Goal: Task Accomplishment & Management: Manage account settings

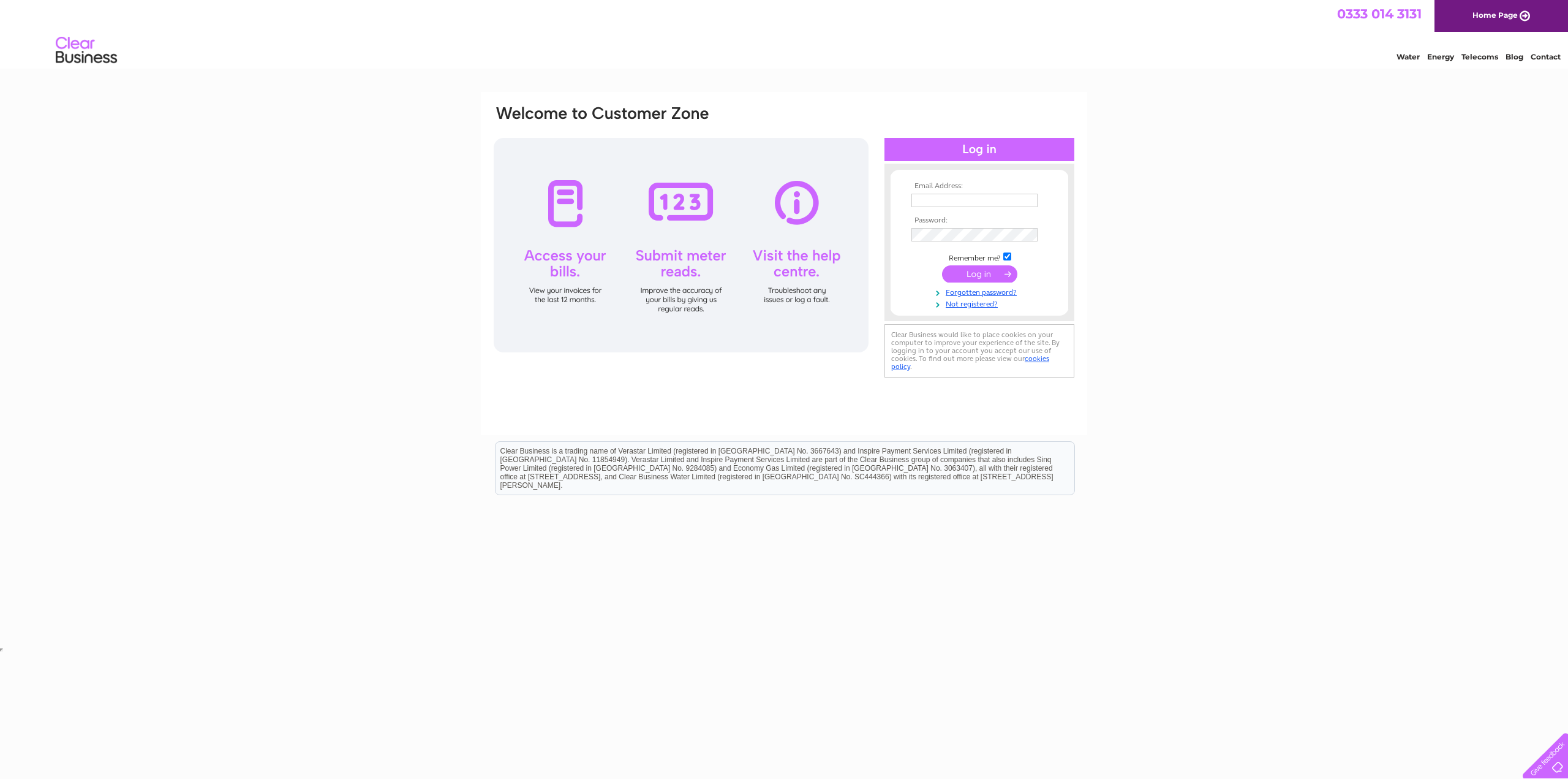
click at [965, 201] on input "text" at bounding box center [975, 200] width 126 height 14
type input "[EMAIL_ADDRESS][DOMAIN_NAME]"
click at [970, 276] on input "submit" at bounding box center [980, 274] width 75 height 17
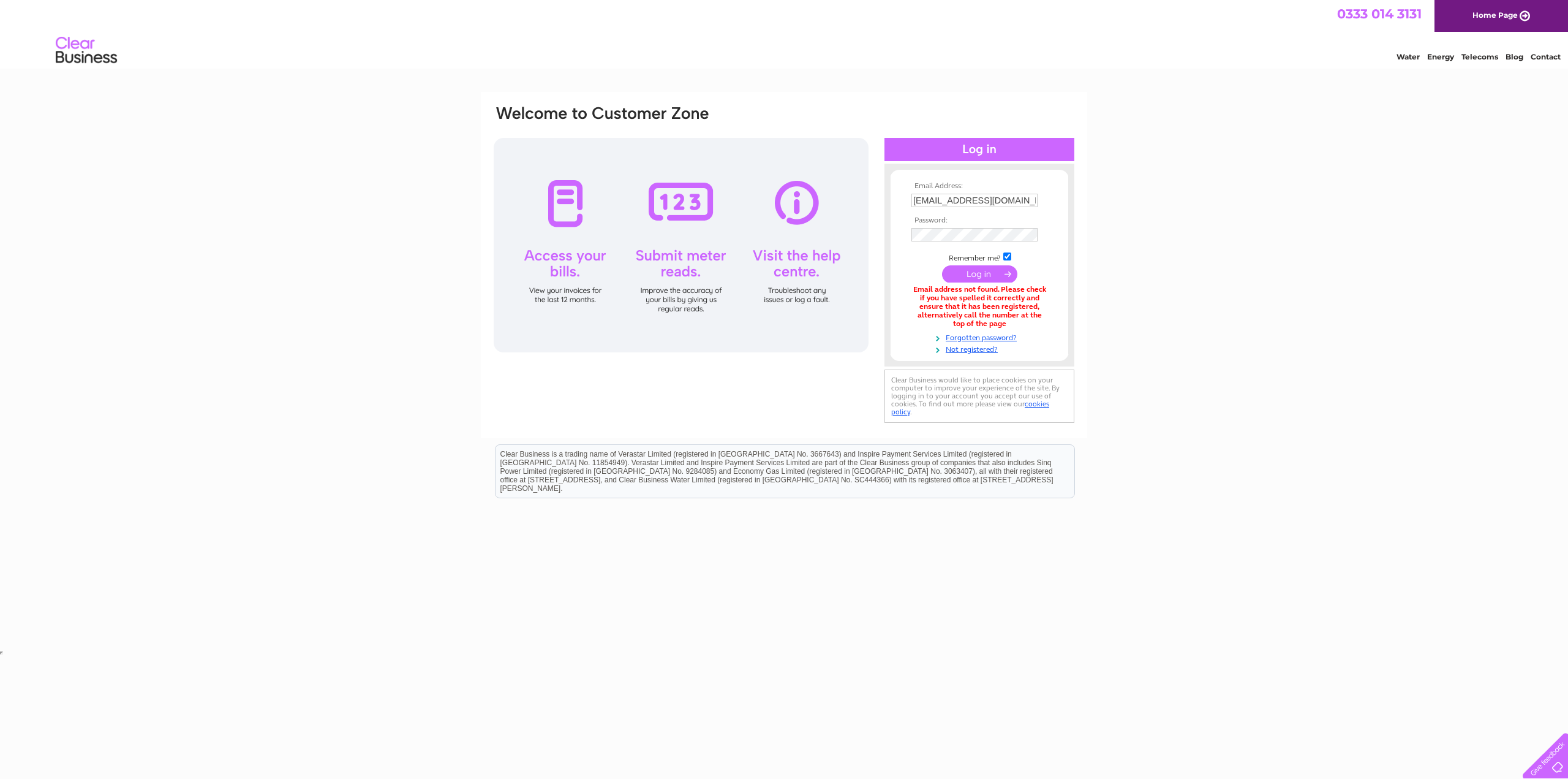
click at [989, 276] on input "submit" at bounding box center [980, 274] width 75 height 17
click at [951, 274] on input "submit" at bounding box center [980, 275] width 75 height 17
drag, startPoint x: 1026, startPoint y: 190, endPoint x: 1040, endPoint y: 196, distance: 15.2
click at [1027, 190] on td "[EMAIL_ADDRESS][DOMAIN_NAME]" at bounding box center [979, 200] width 142 height 19
click at [1029, 198] on input "[EMAIL_ADDRESS][DOMAIN_NAME]" at bounding box center [975, 200] width 126 height 14
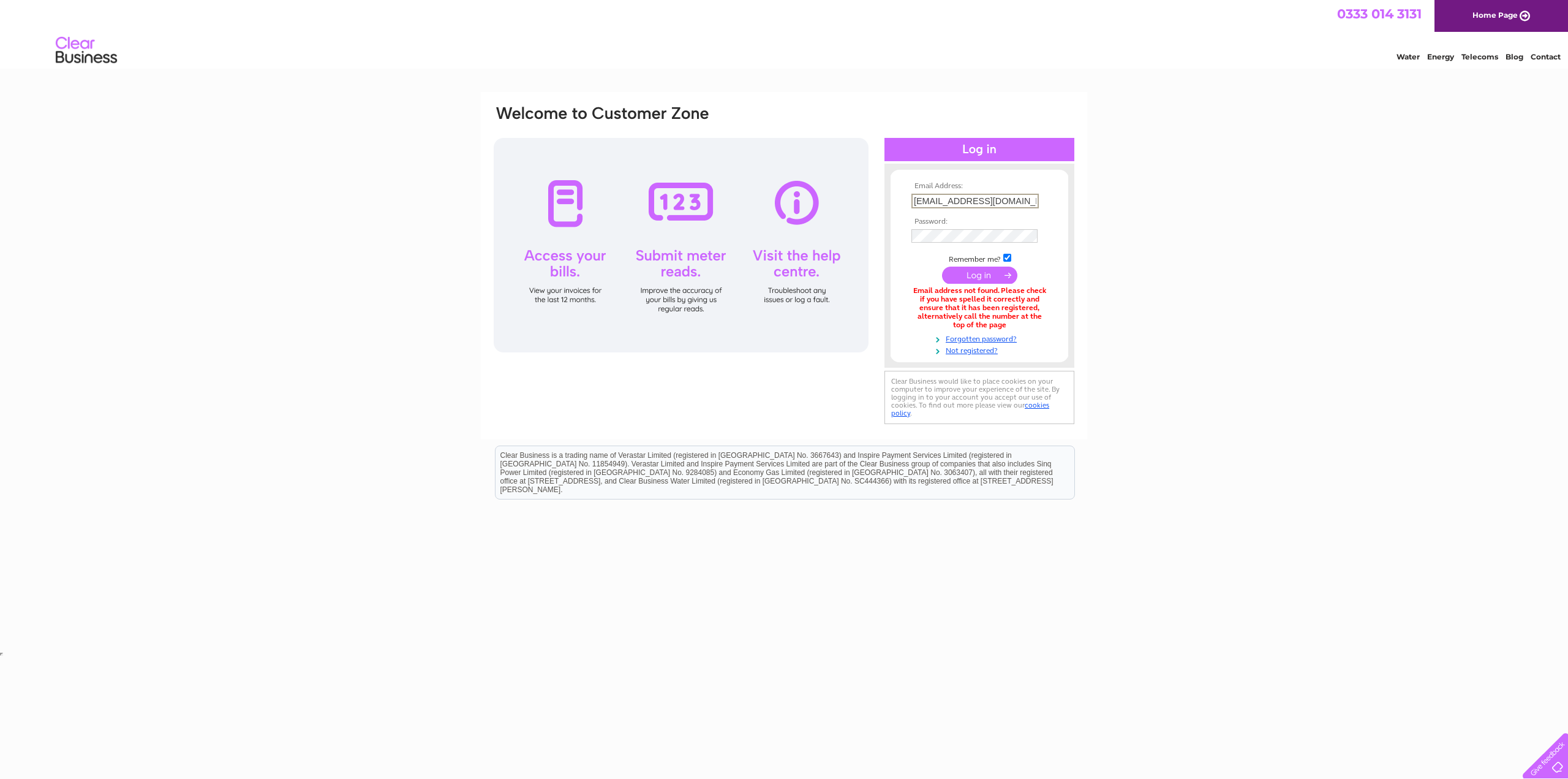
drag, startPoint x: 916, startPoint y: 202, endPoint x: 928, endPoint y: 206, distance: 12.6
click at [916, 202] on input "[EMAIL_ADDRESS][DOMAIN_NAME]" at bounding box center [975, 201] width 128 height 15
click at [1172, 183] on div "Email Address: nick@impactsouvenirs.com Password: Forgotten password?" at bounding box center [784, 370] width 1568 height 557
click at [913, 266] on td at bounding box center [979, 275] width 142 height 23
click at [975, 276] on input "submit" at bounding box center [980, 274] width 75 height 17
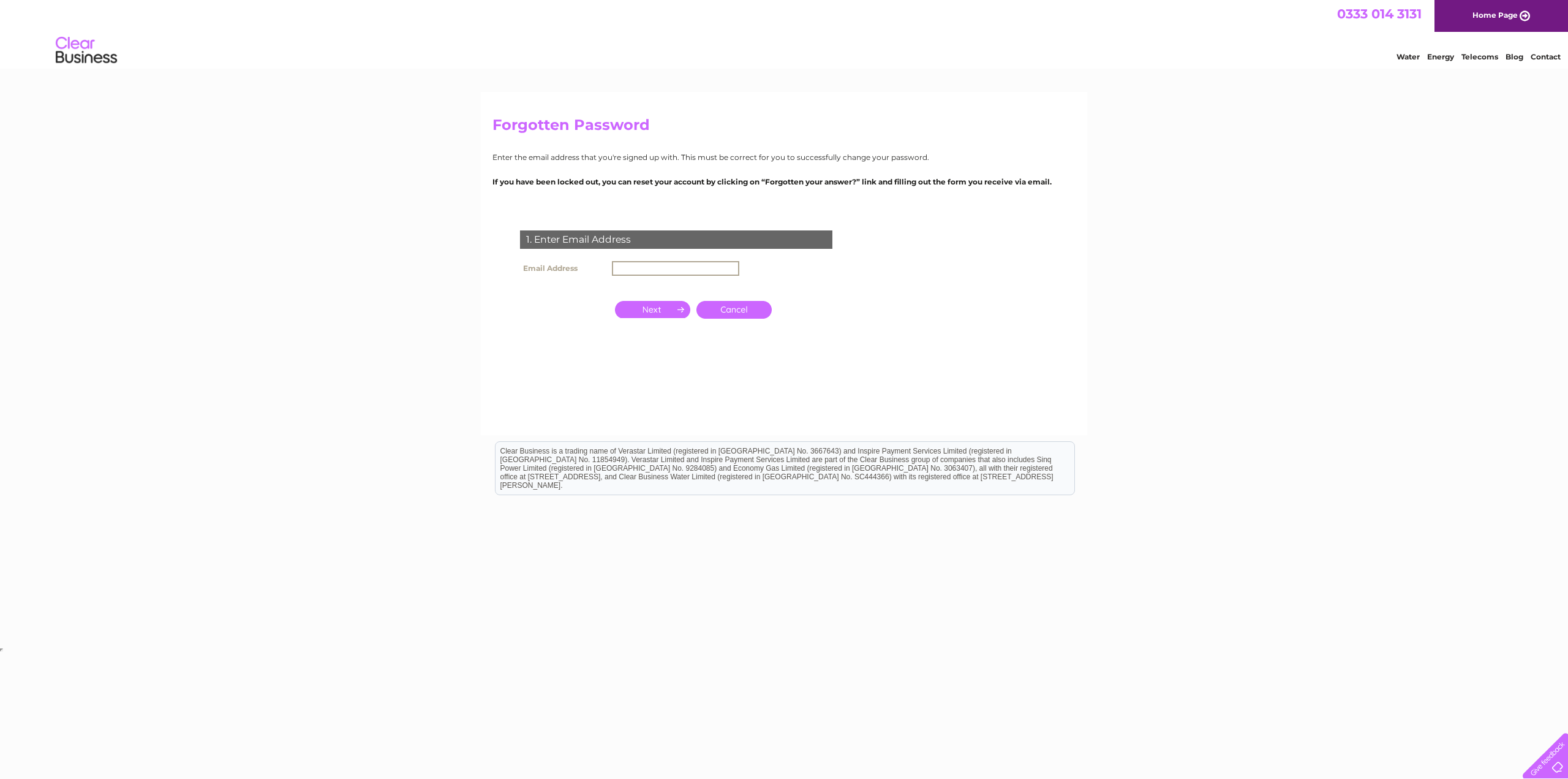
click at [688, 265] on input "text" at bounding box center [676, 268] width 128 height 15
type input "[EMAIL_ADDRESS][DOMAIN_NAME]"
click at [659, 316] on input "button" at bounding box center [652, 309] width 75 height 17
click at [676, 350] on input "button" at bounding box center [652, 342] width 75 height 17
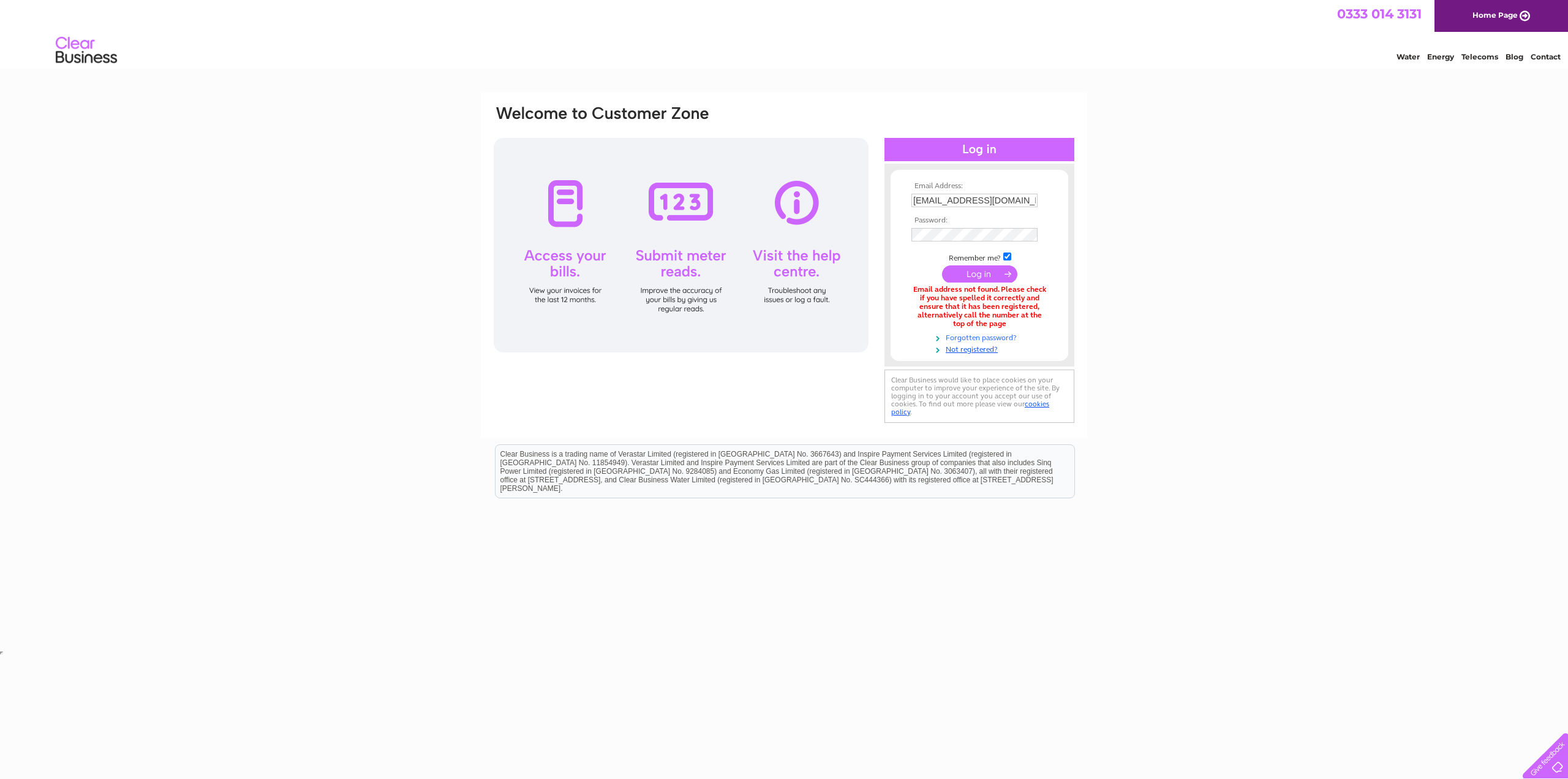
click at [1000, 338] on link "Forgotten password?" at bounding box center [981, 337] width 139 height 12
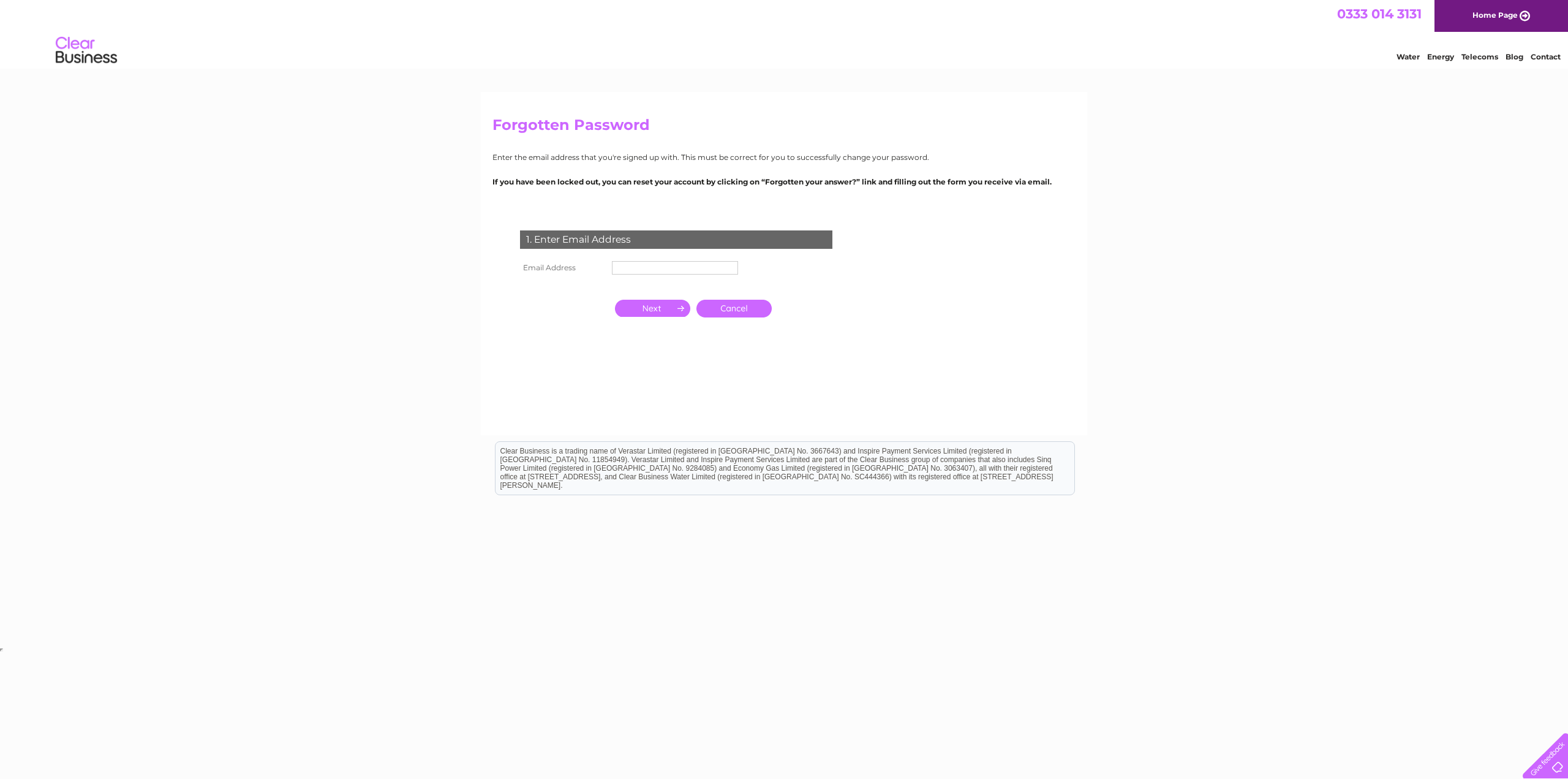
click at [653, 269] on input "text" at bounding box center [675, 268] width 126 height 14
type input "[EMAIL_ADDRESS][DOMAIN_NAME]"
click at [661, 305] on input "button" at bounding box center [652, 308] width 75 height 17
